Goal: Contribute content: Add original content to the website for others to see

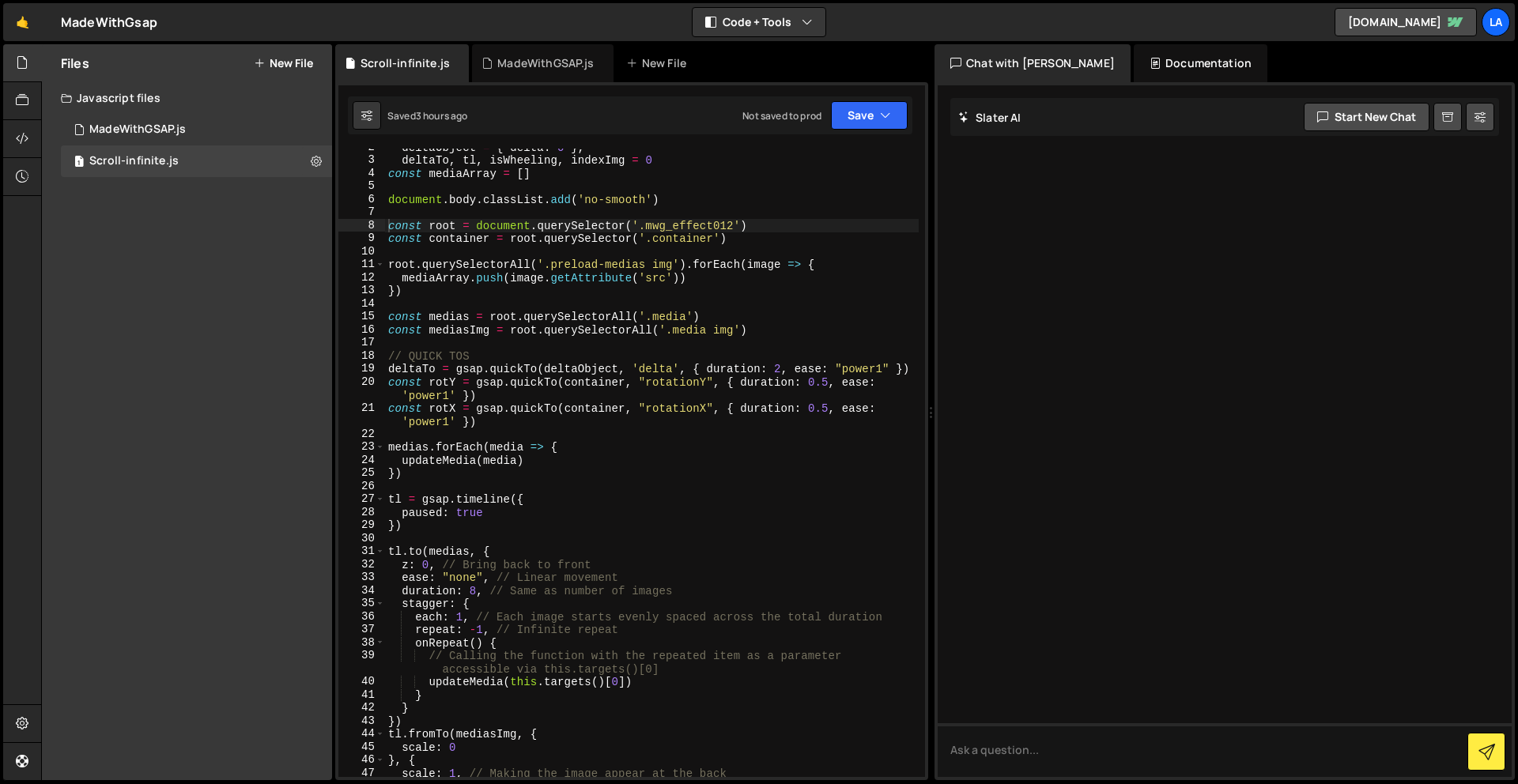
scroll to position [21, 0]
drag, startPoint x: 252, startPoint y: 216, endPoint x: 266, endPoint y: 199, distance: 22.0
click at [252, 215] on div "Files New File Javascript files 1 MadeWithGSAP.js 0 1 Scroll-infinite.js 0 CSS …" at bounding box center [186, 412] width 290 height 736
click at [298, 48] on div "Files New File" at bounding box center [186, 63] width 290 height 38
click at [296, 62] on button "New File" at bounding box center [284, 63] width 59 height 13
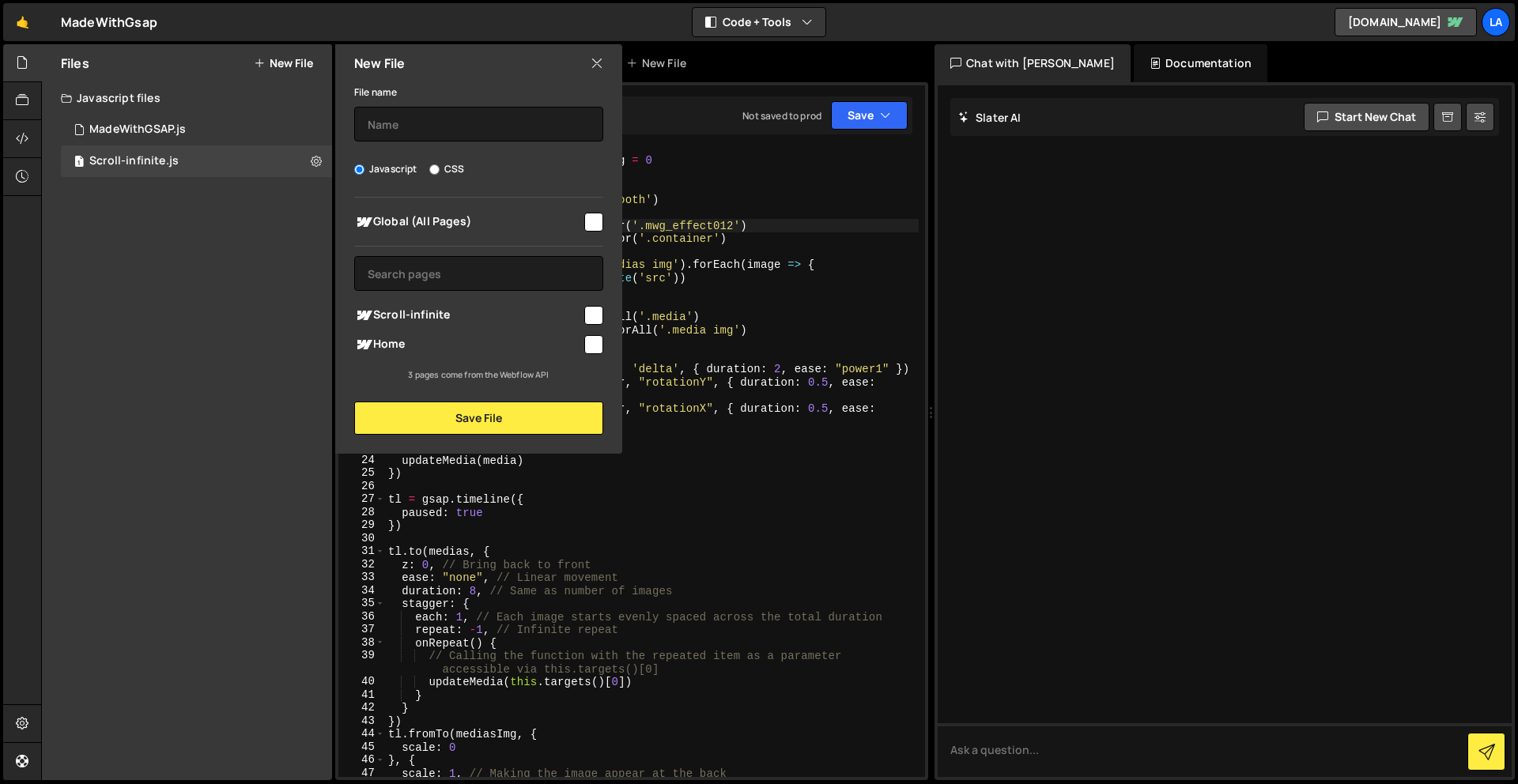
click at [133, 264] on div "Files New File Javascript files 1 MadeWithGSAP.js 0 1 Scroll-infinite.js 0 CSS …" at bounding box center [186, 412] width 290 height 736
click at [601, 65] on icon at bounding box center [597, 63] width 13 height 17
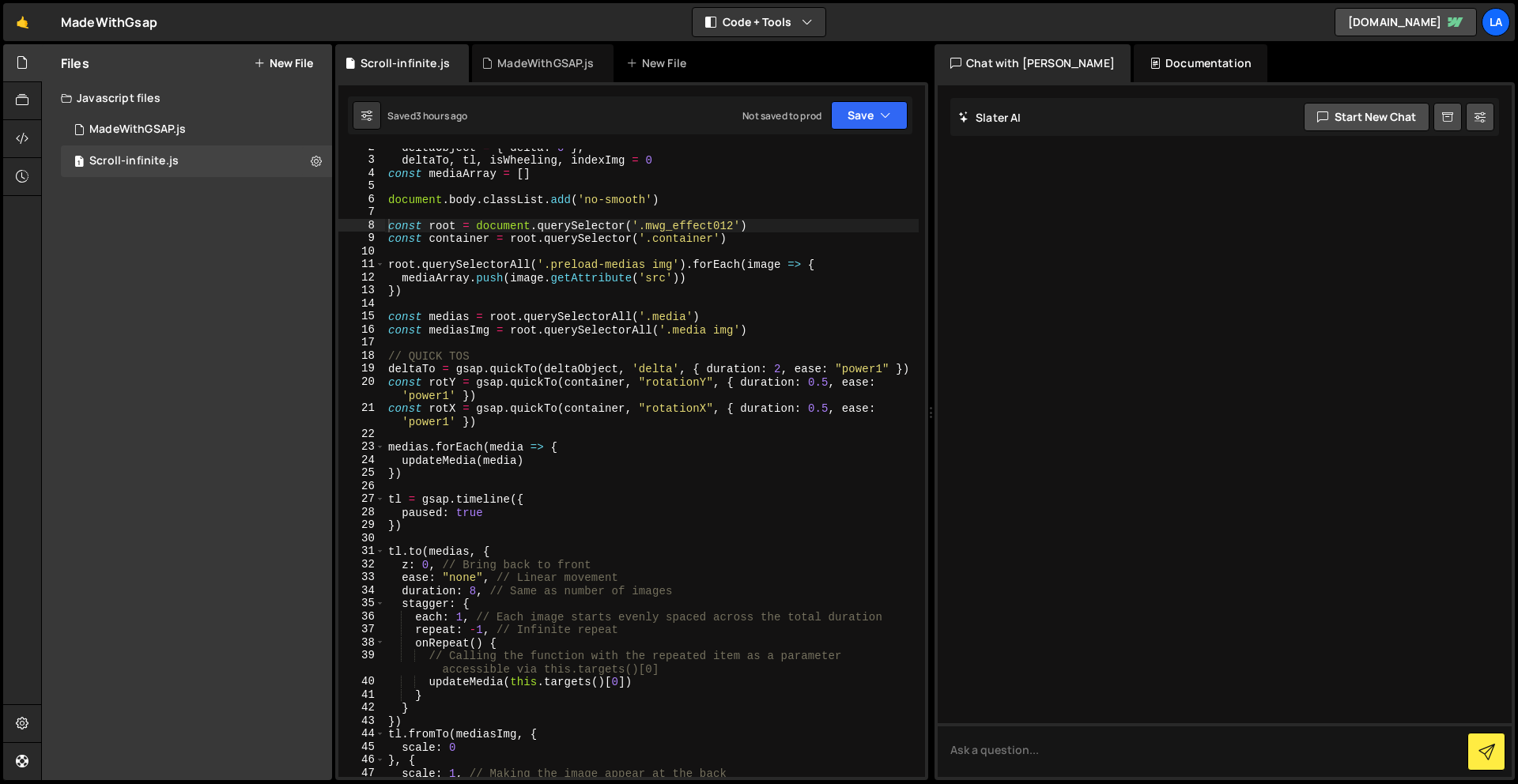
click at [218, 233] on div "Files New File Javascript files 1 MadeWithGSAP.js 0 1 Scroll-infinite.js 0 CSS …" at bounding box center [186, 412] width 290 height 736
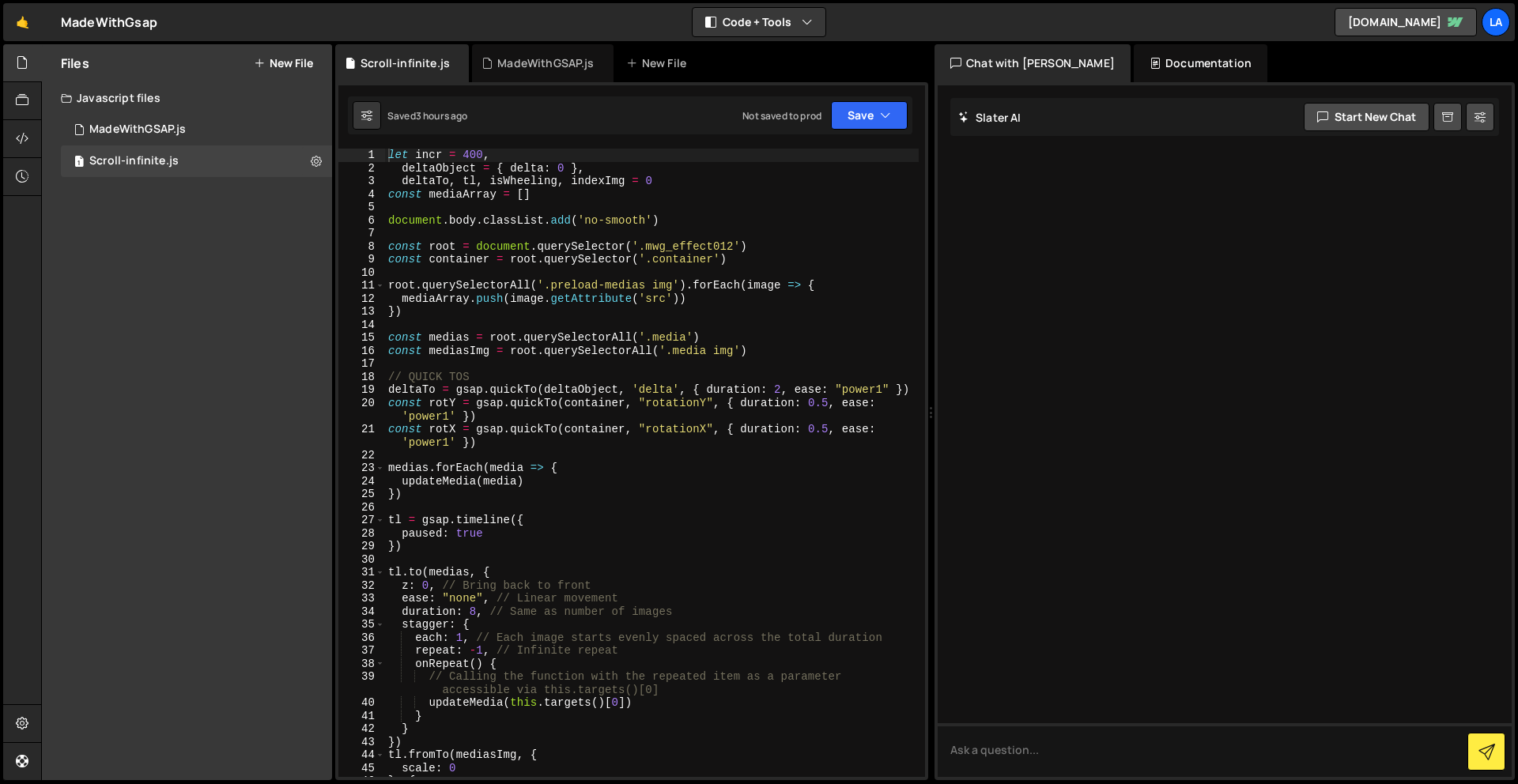
click at [280, 63] on button "New File" at bounding box center [284, 63] width 59 height 13
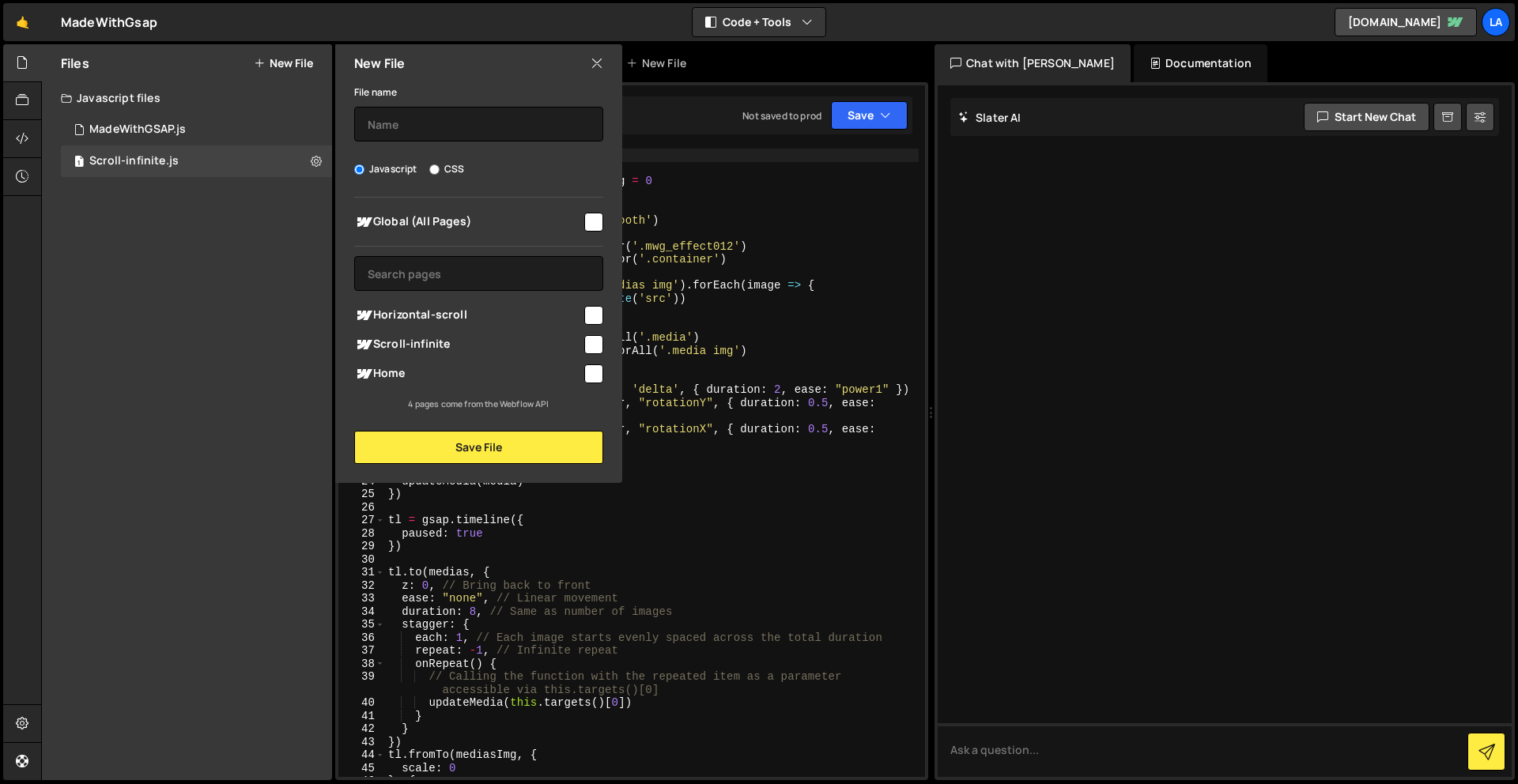
click at [593, 321] on input "checkbox" at bounding box center [593, 315] width 19 height 19
checkbox input "true"
click at [540, 439] on button "Save File" at bounding box center [479, 447] width 249 height 33
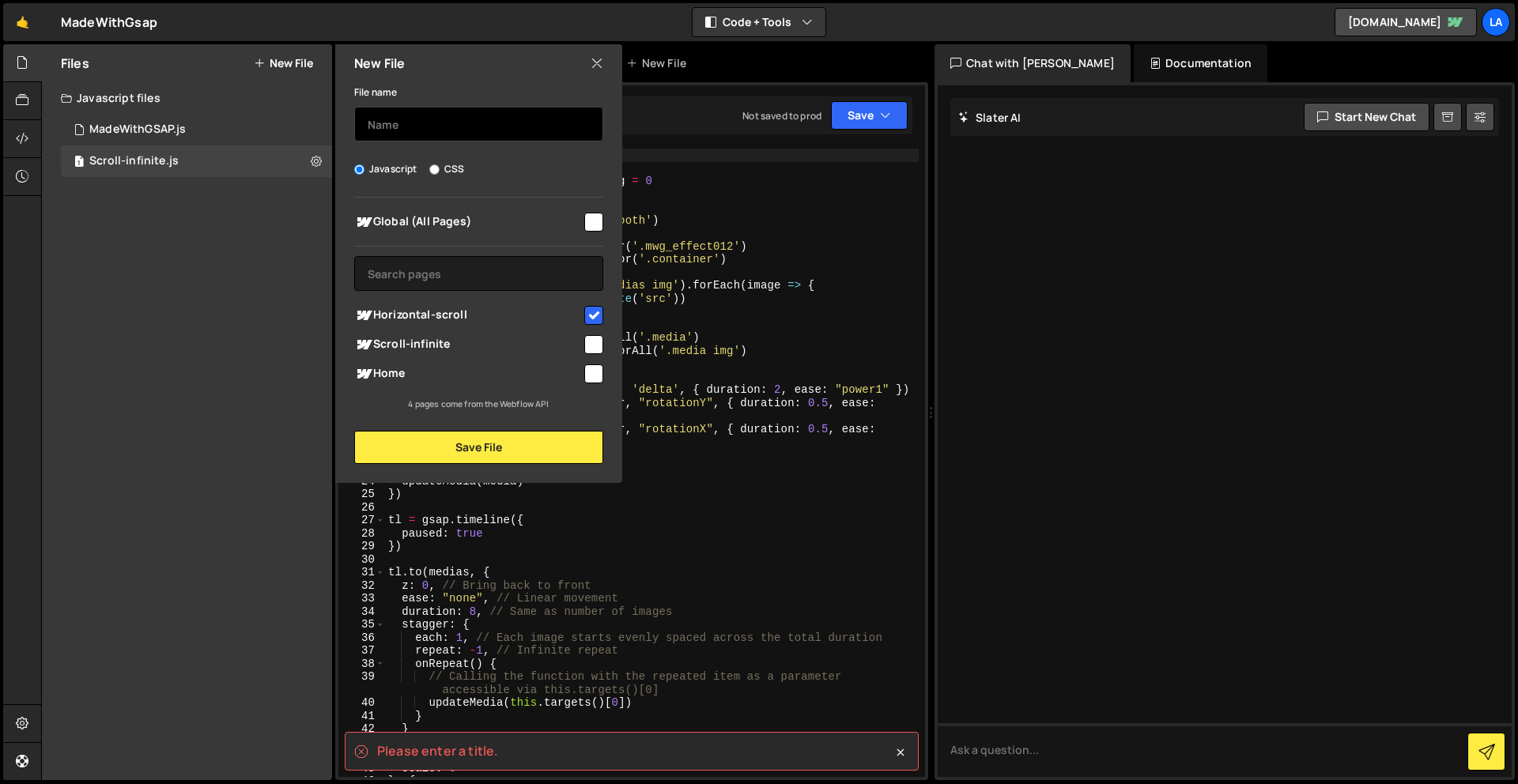
click at [432, 127] on input "text" at bounding box center [479, 124] width 249 height 35
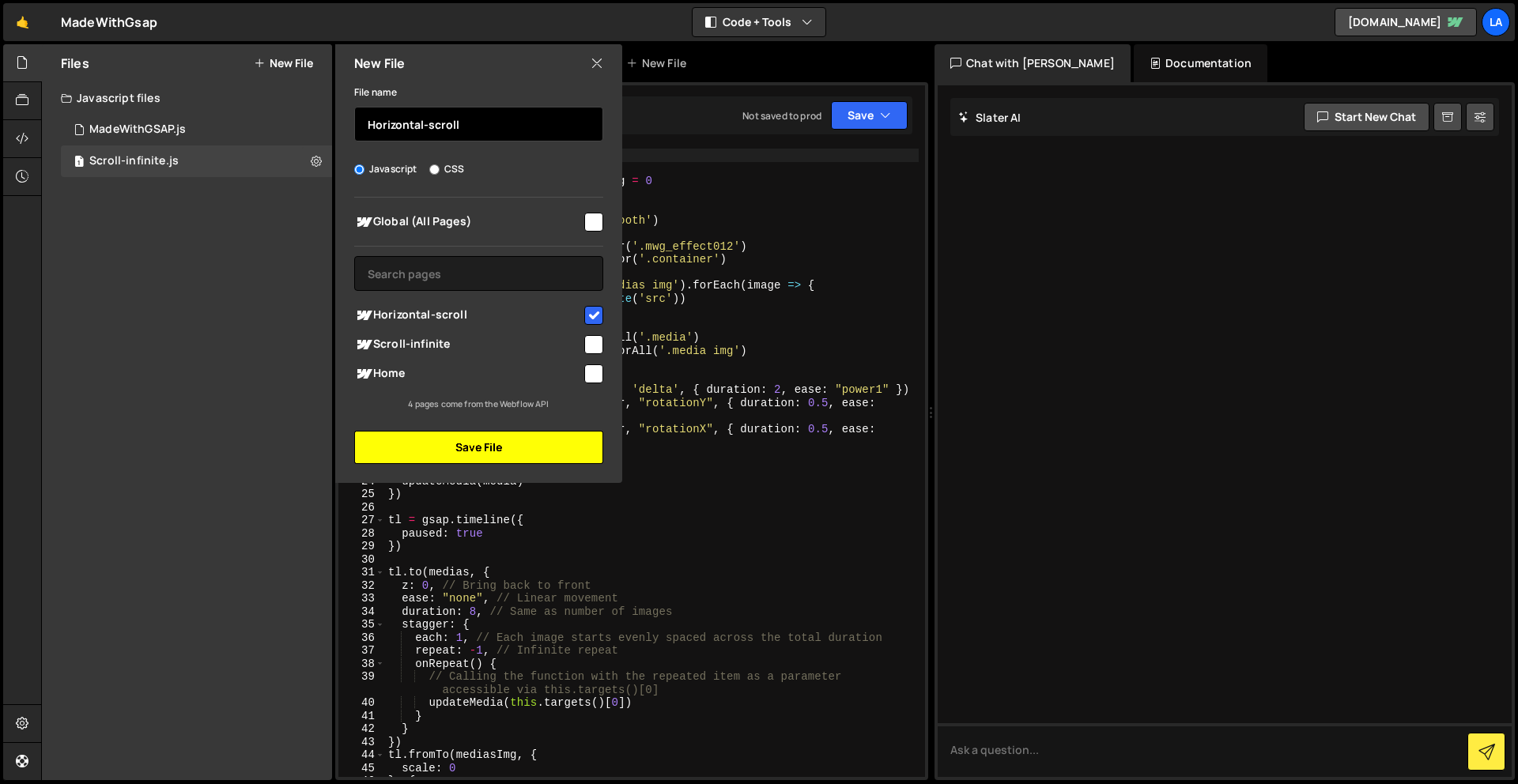
type input "Horizontal-scroll"
click at [451, 437] on button "Save File" at bounding box center [479, 447] width 249 height 33
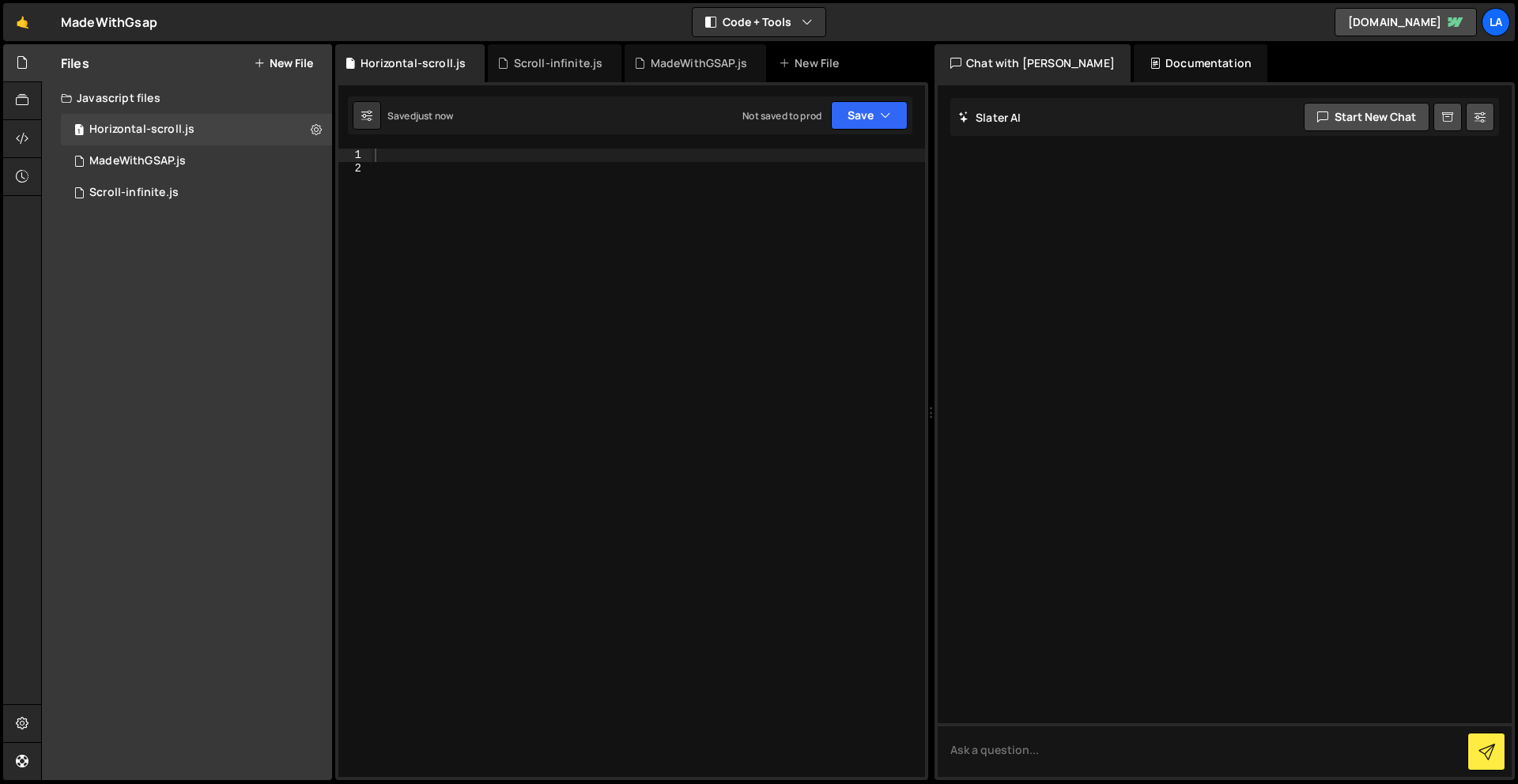
click at [419, 232] on div at bounding box center [648, 476] width 553 height 654
paste textarea "})"
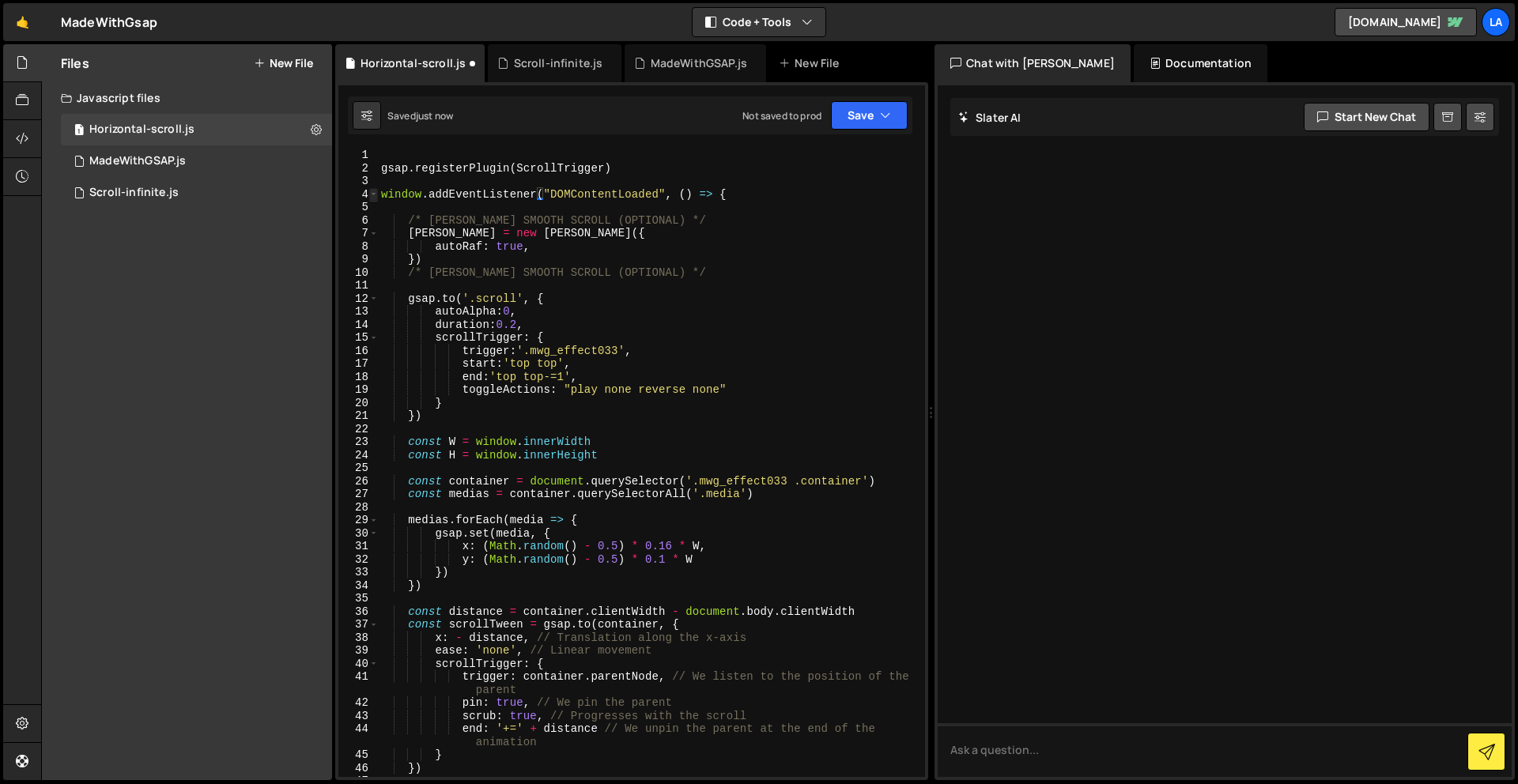
click at [371, 194] on span at bounding box center [373, 195] width 8 height 14
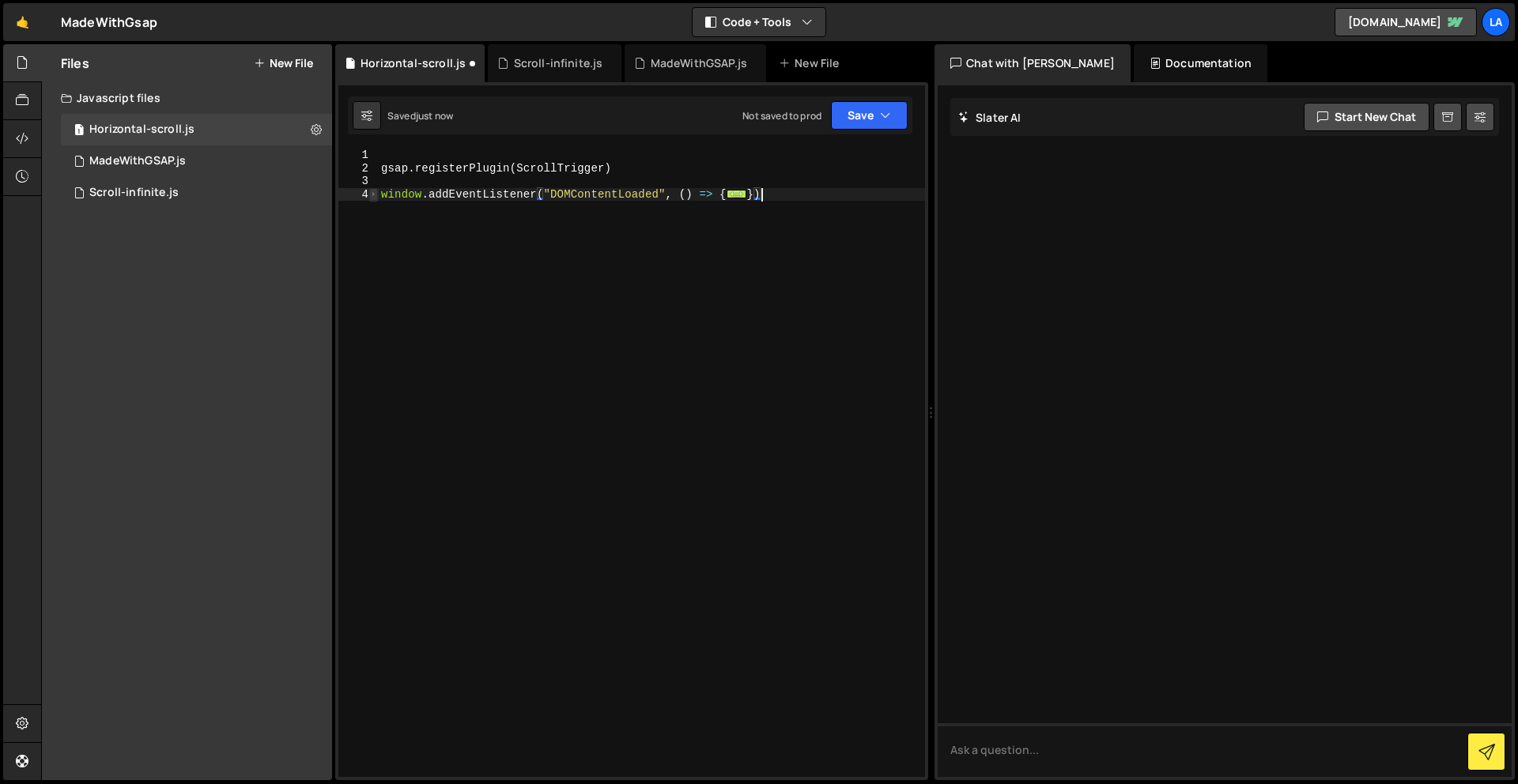
click at [374, 194] on span at bounding box center [373, 195] width 8 height 14
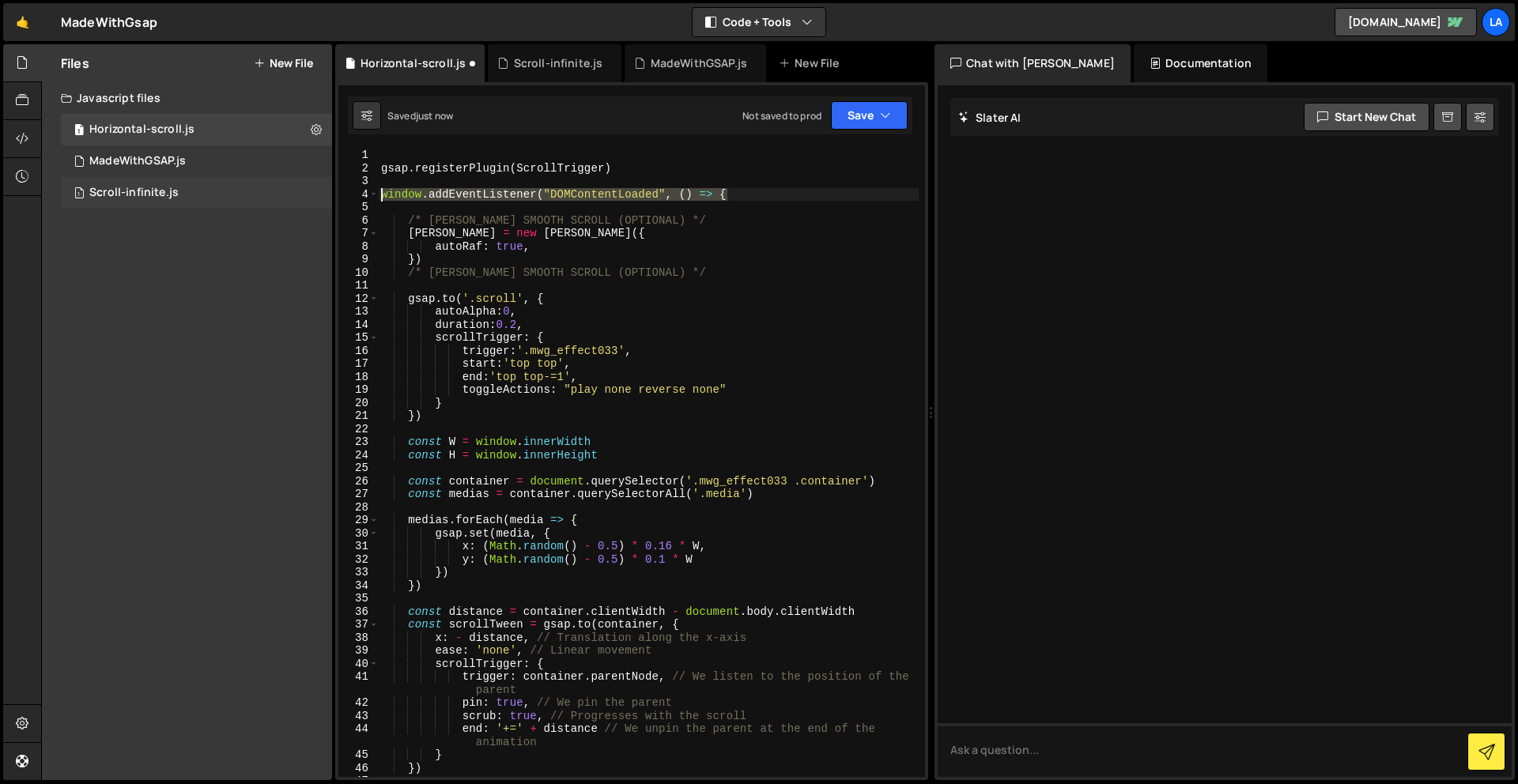
drag, startPoint x: 752, startPoint y: 195, endPoint x: 324, endPoint y: 196, distance: 428.0
click at [324, 196] on div "Files New File Javascript files 1 Horizontal-scroll.js 0 1 MadeWithGSAP.js 0 1 …" at bounding box center [779, 412] width 1477 height 736
type textarea "window.addEventListener("DOMContentLoaded", () => {"
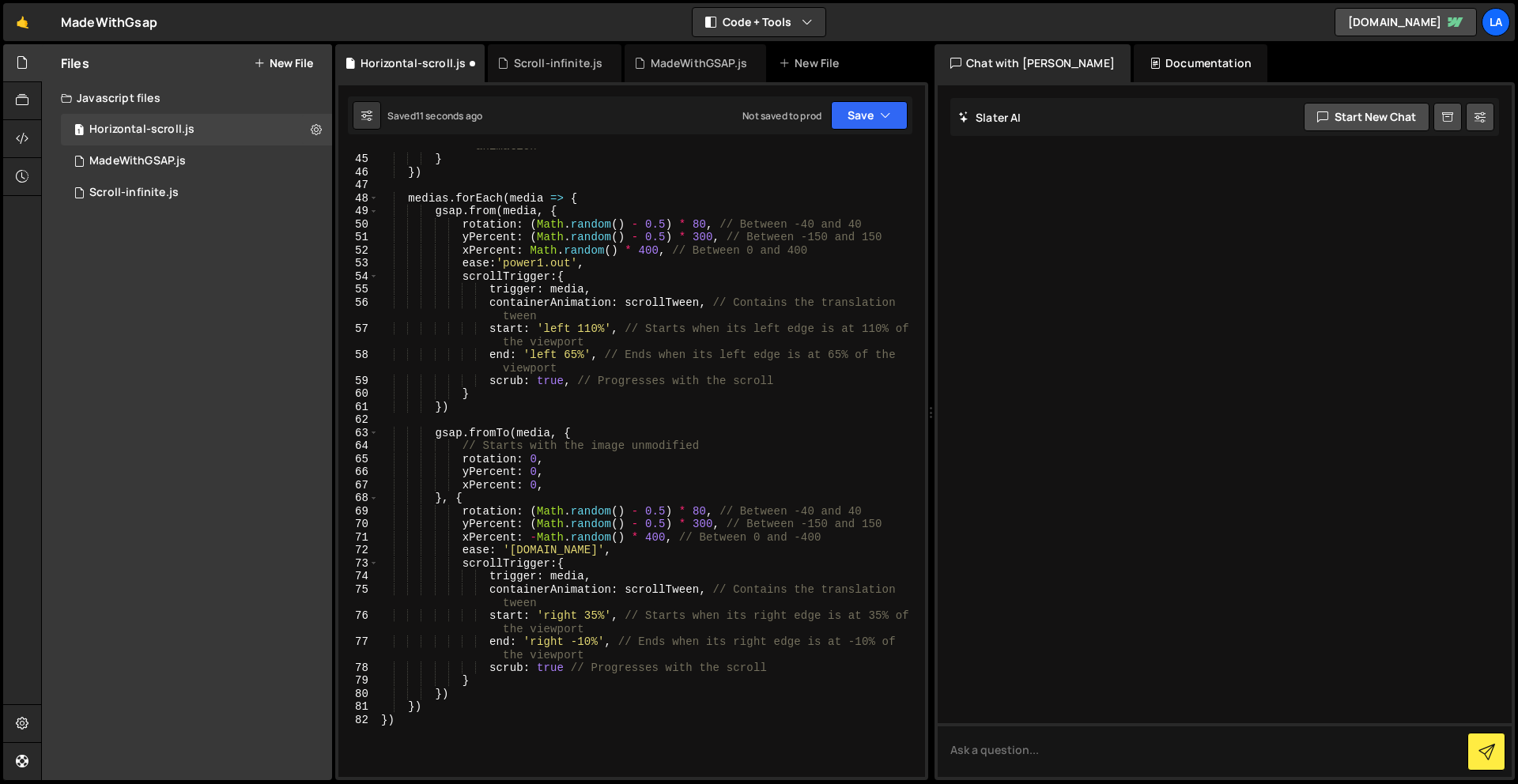
scroll to position [853, 0]
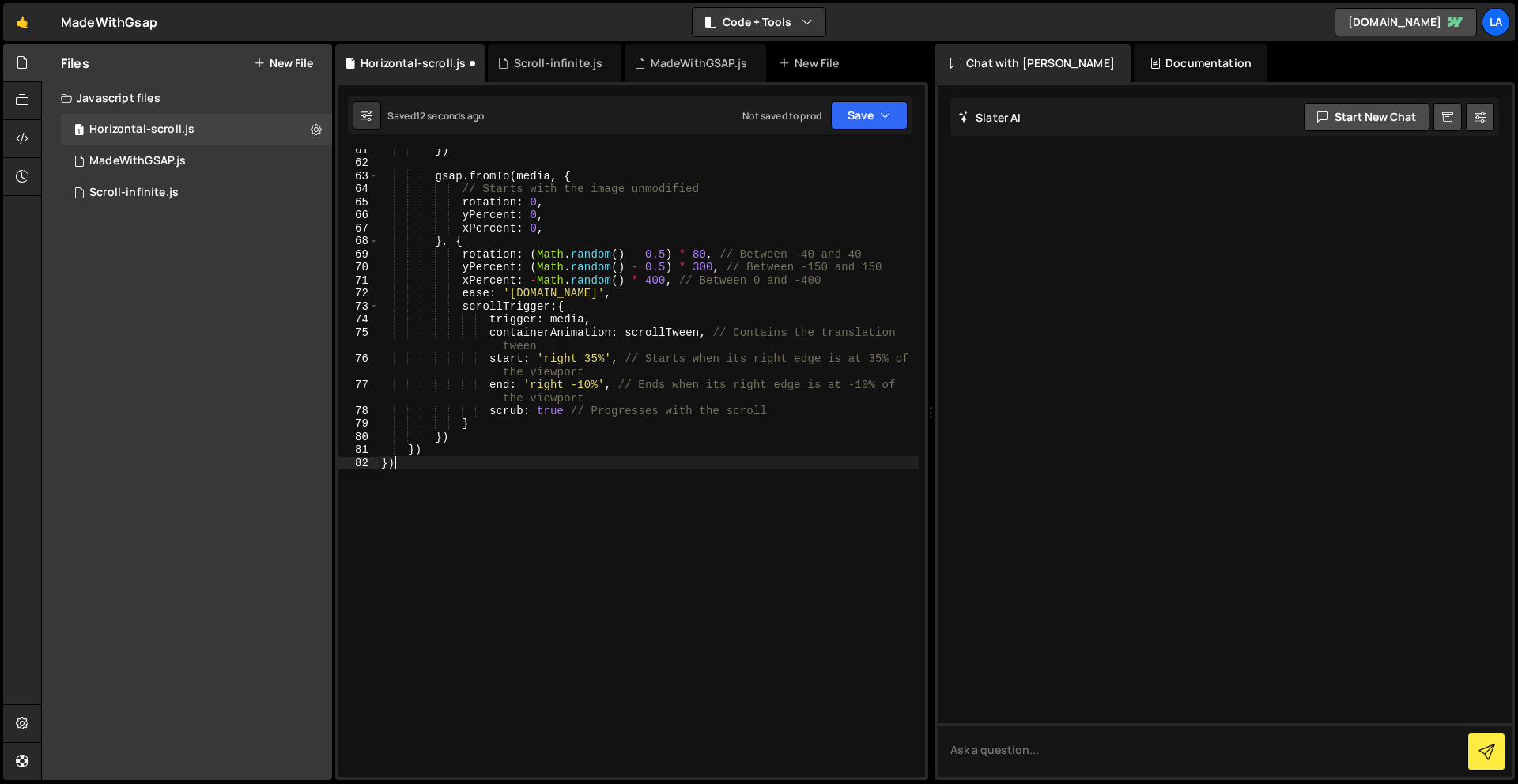
drag, startPoint x: 404, startPoint y: 466, endPoint x: 363, endPoint y: 462, distance: 41.2
click at [363, 462] on div "61 62 63 64 65 66 67 68 69 70 71 72 73 74 75 76 77 78 79 80 81 82 }) gsap . fro…" at bounding box center [632, 463] width 586 height 629
type textarea "})"
click at [870, 119] on button "Save" at bounding box center [869, 115] width 76 height 28
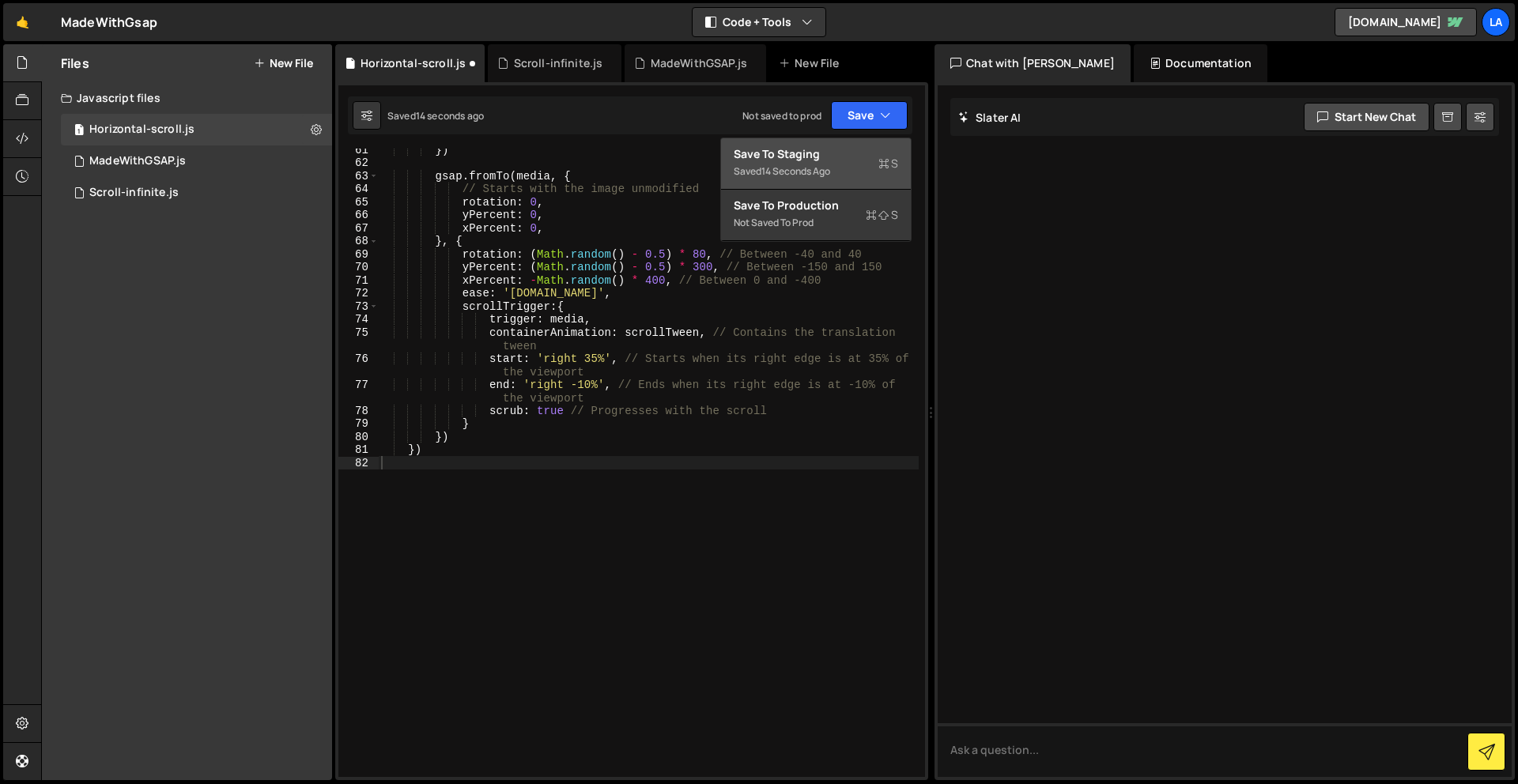
click at [844, 158] on div "Save to Staging S" at bounding box center [815, 154] width 164 height 16
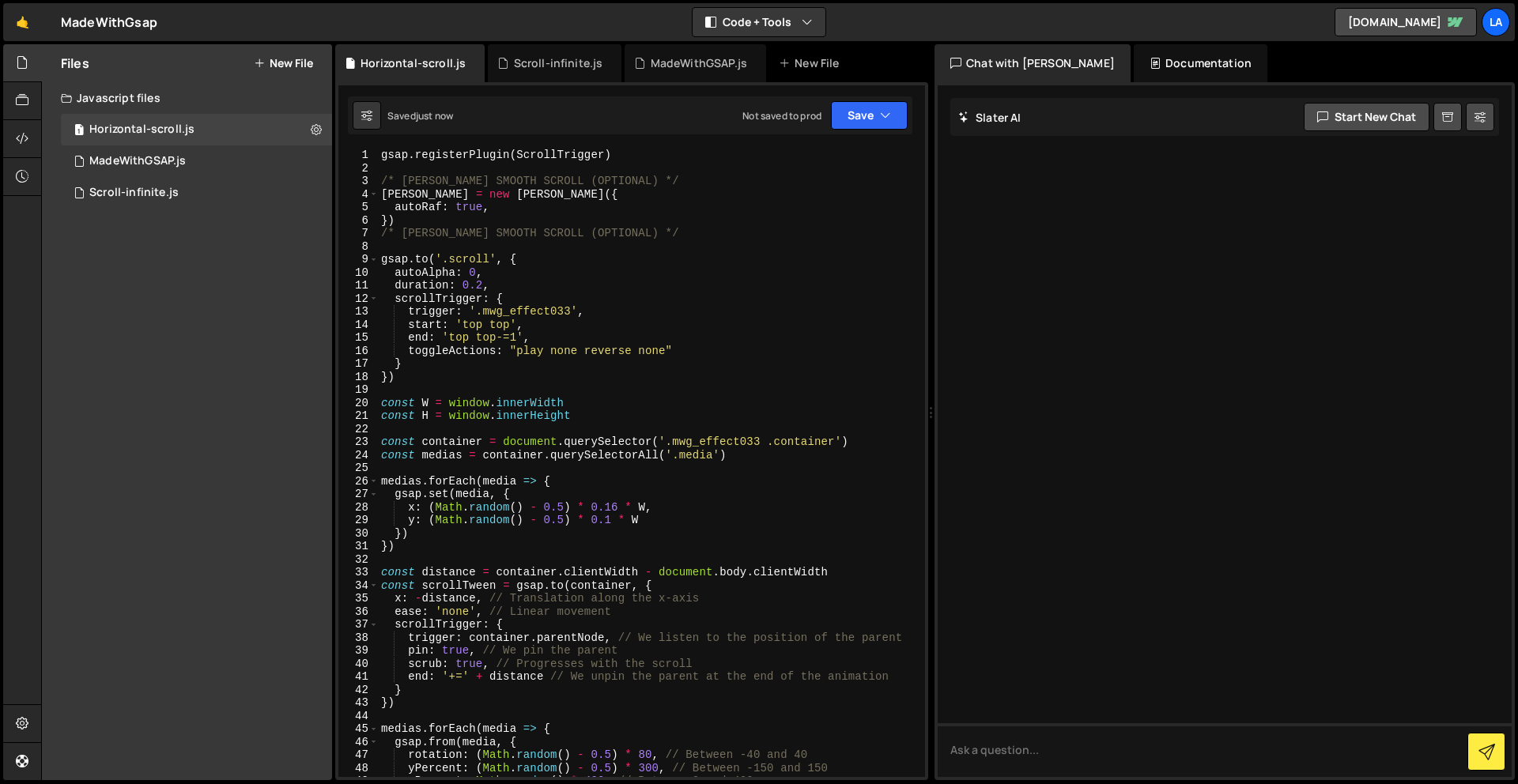
scroll to position [0, 0]
